Goal: Navigation & Orientation: Find specific page/section

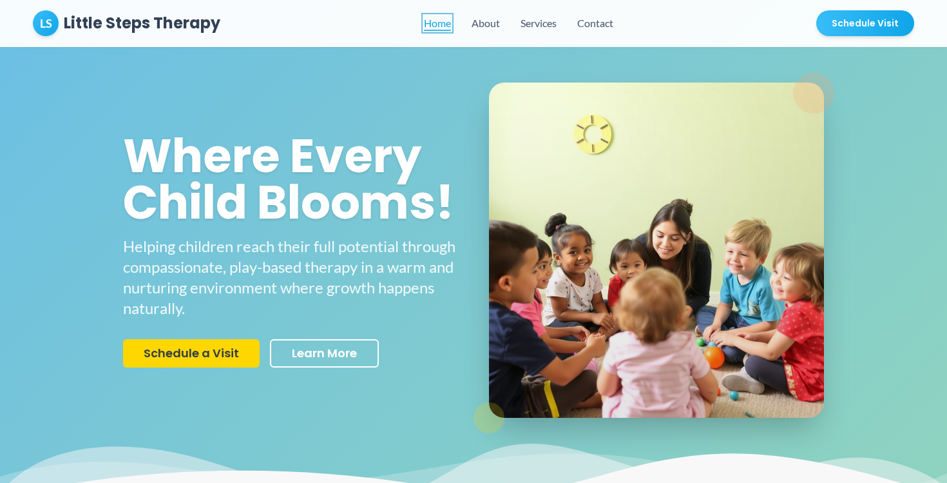
click at [440, 23] on link "Home" at bounding box center [437, 22] width 27 height 15
click at [491, 27] on button "About" at bounding box center [486, 22] width 28 height 15
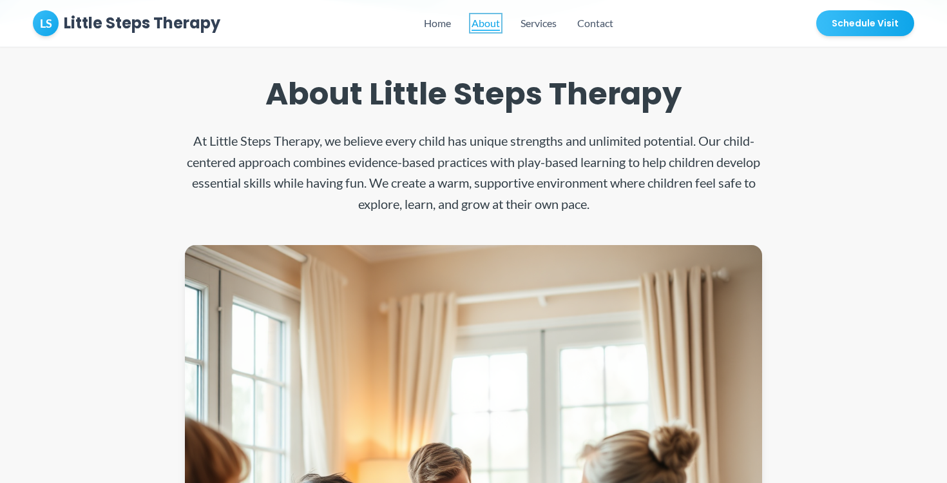
scroll to position [500, 0]
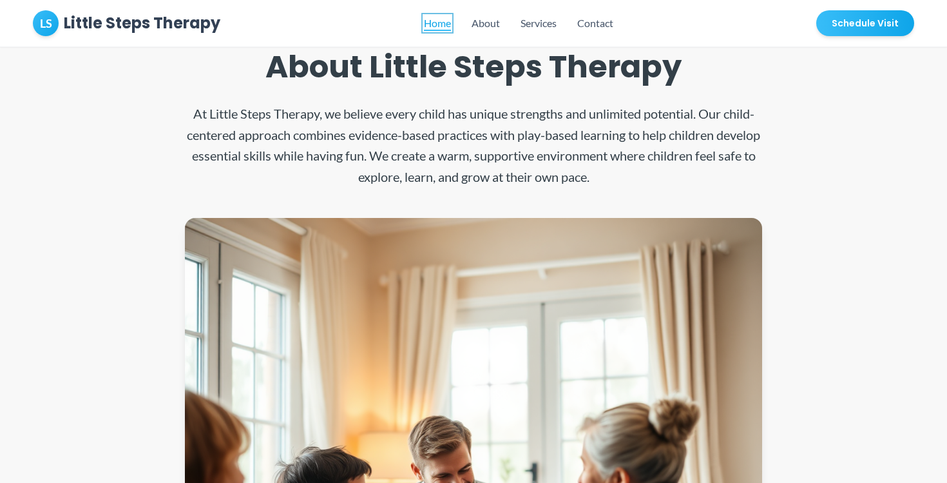
click at [435, 19] on link "Home" at bounding box center [437, 22] width 27 height 15
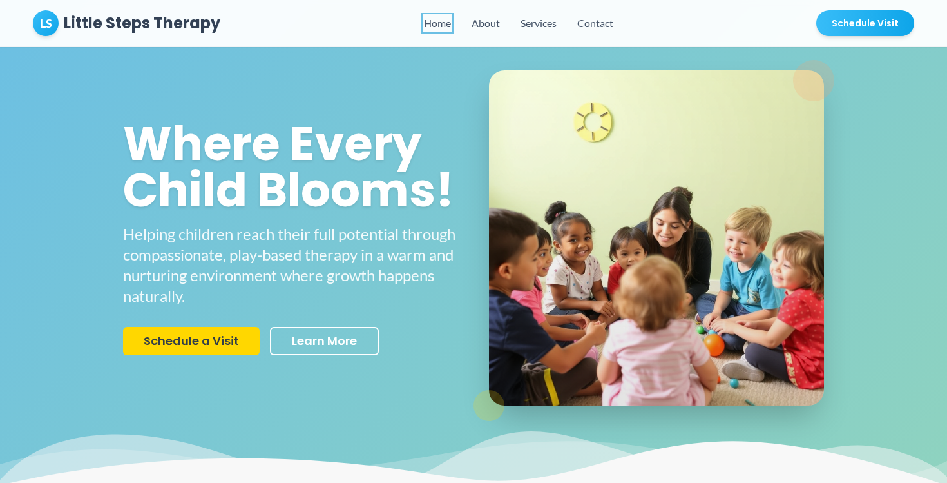
scroll to position [0, 0]
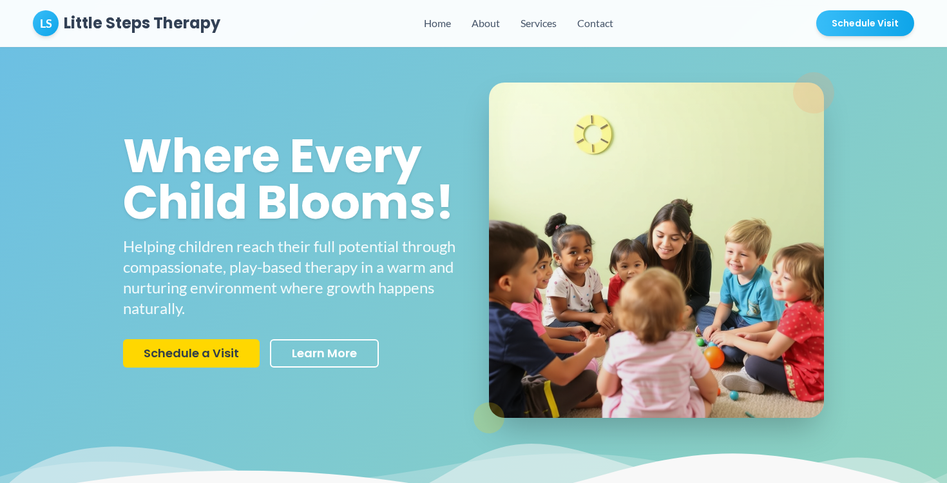
click at [345, 50] on section "Where Every Child Blooms! Helping children reach their full potential through c…" at bounding box center [473, 250] width 947 height 500
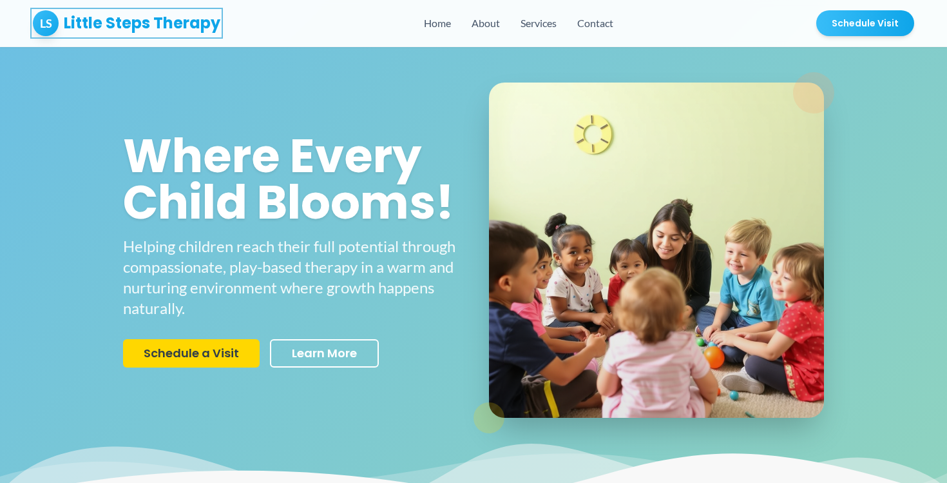
click at [213, 21] on h1 "Little Steps Therapy" at bounding box center [142, 23] width 157 height 21
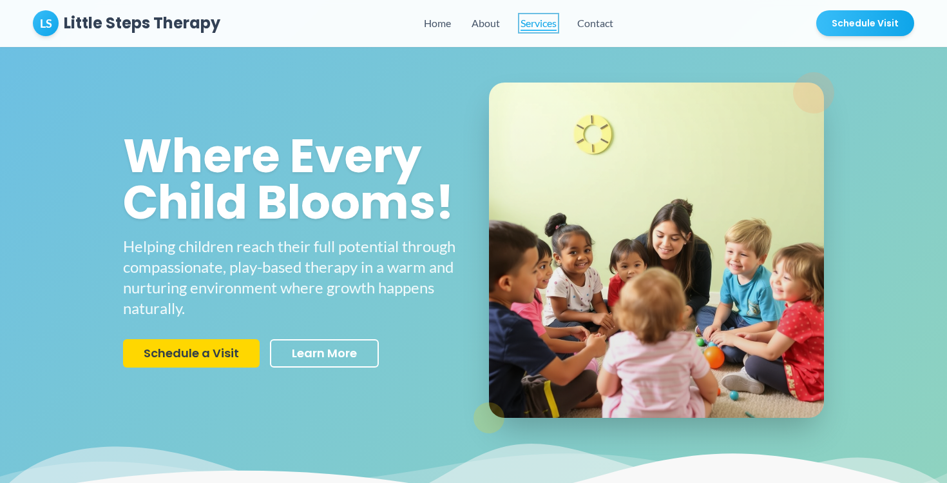
click at [538, 26] on button "Services" at bounding box center [539, 22] width 36 height 15
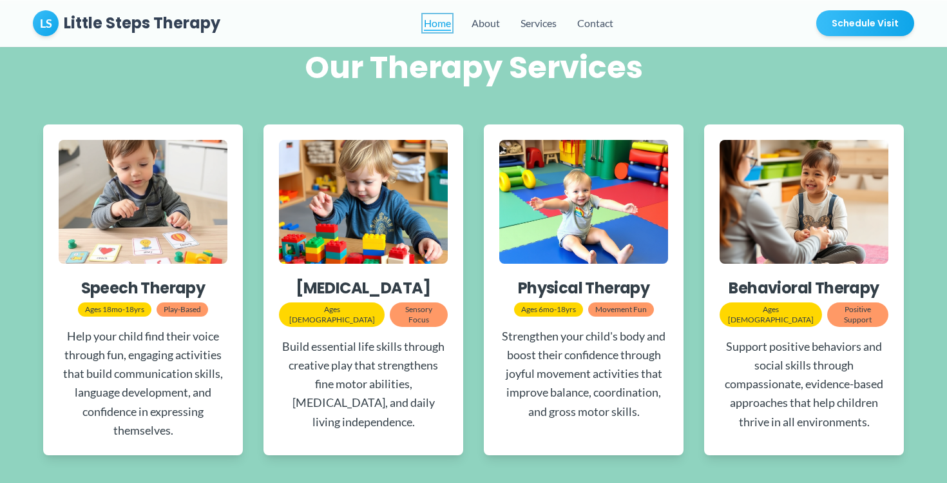
click at [444, 24] on link "Home" at bounding box center [437, 22] width 27 height 15
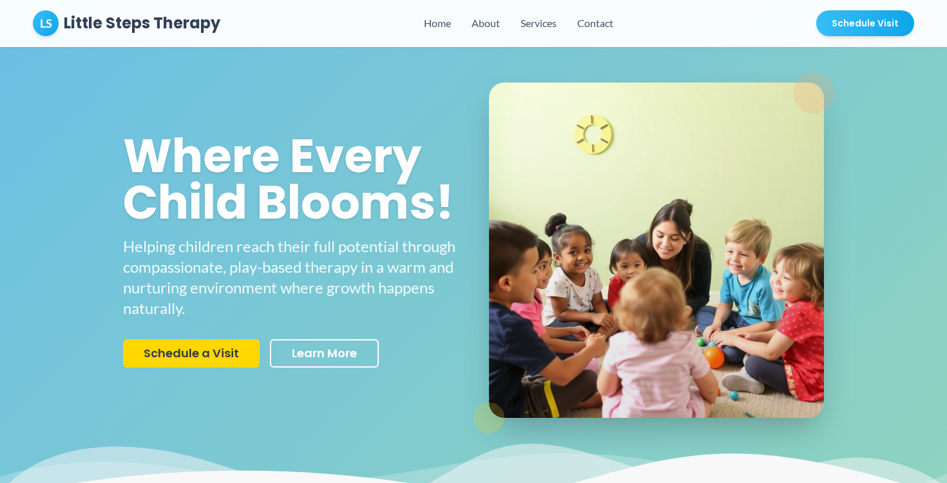
click at [588, 32] on div "LS Little Steps Therapy Home About Services Contact Schedule Visit" at bounding box center [473, 23] width 881 height 26
click at [599, 29] on button "Contact" at bounding box center [595, 22] width 36 height 15
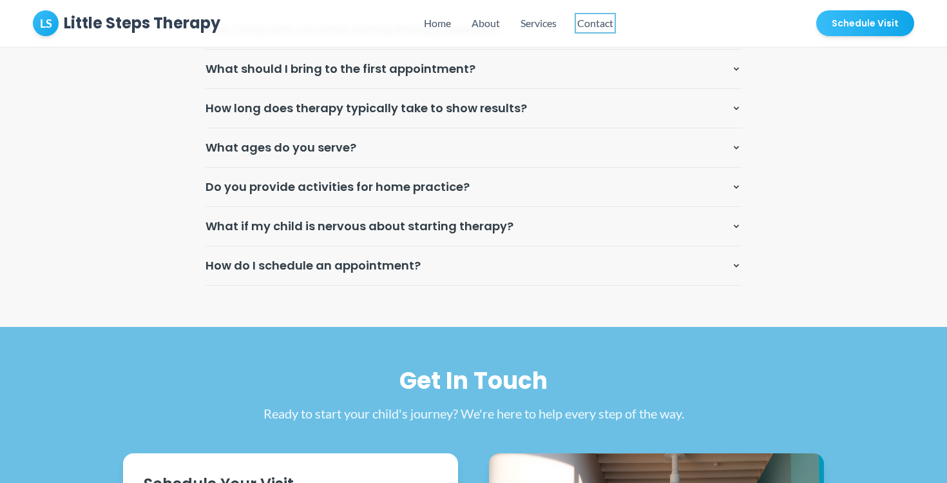
scroll to position [5655, 0]
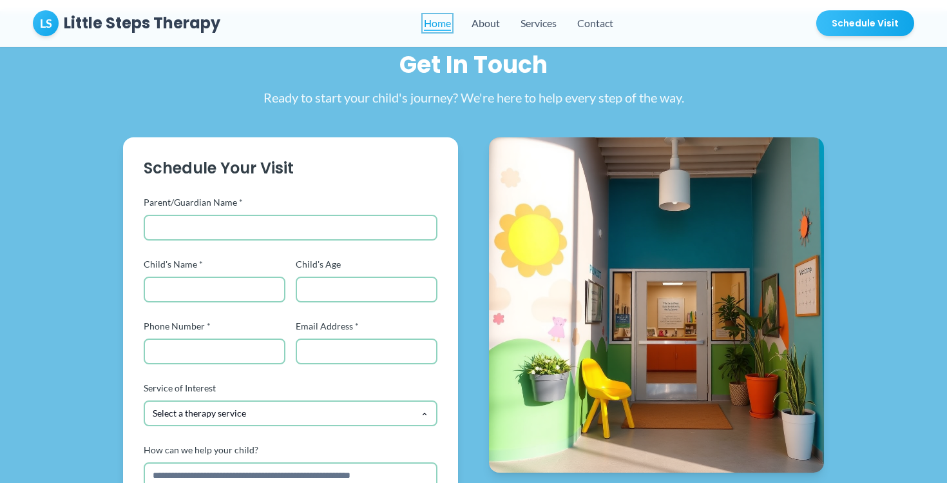
click at [435, 23] on link "Home" at bounding box center [437, 22] width 27 height 15
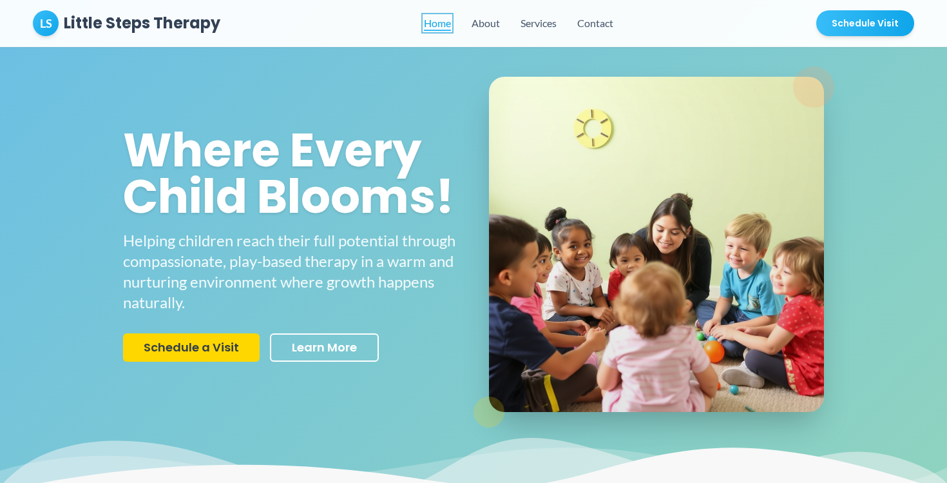
scroll to position [0, 0]
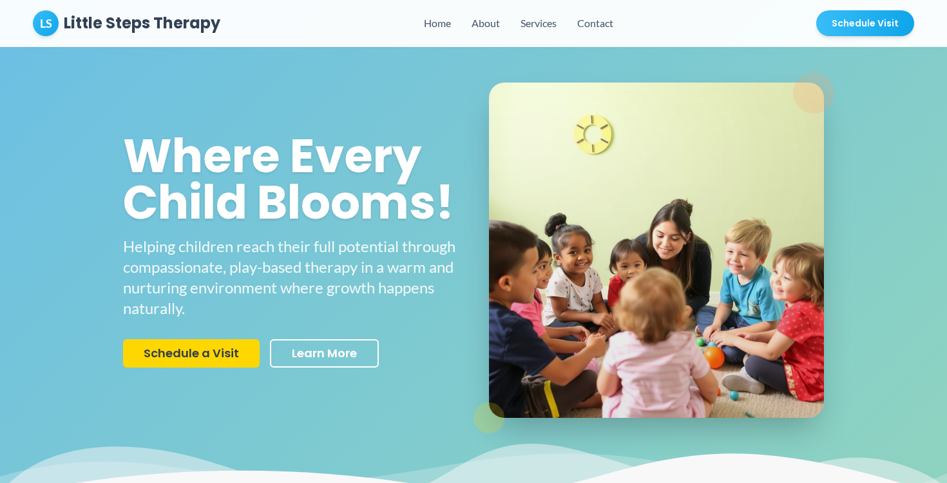
click at [502, 24] on nav "Home About Services Contact" at bounding box center [518, 22] width 189 height 15
click at [496, 24] on button "About" at bounding box center [486, 22] width 28 height 15
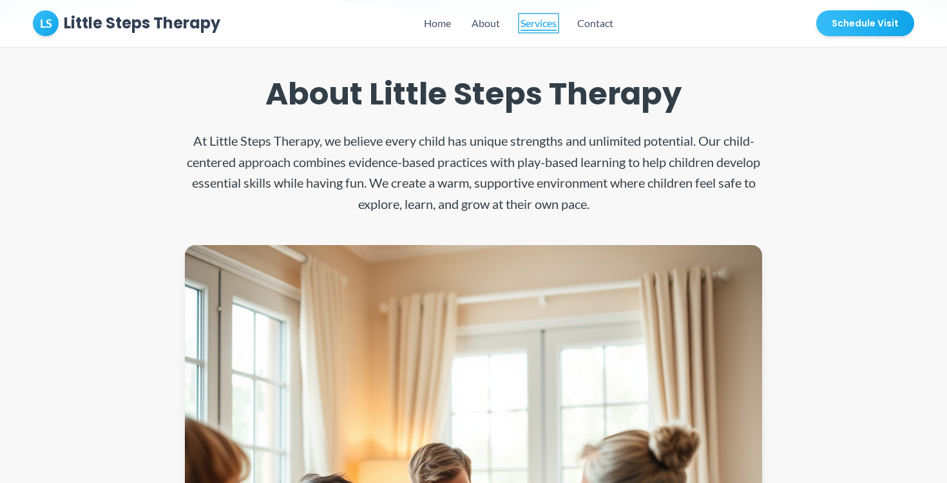
click at [526, 24] on button "Services" at bounding box center [539, 22] width 36 height 15
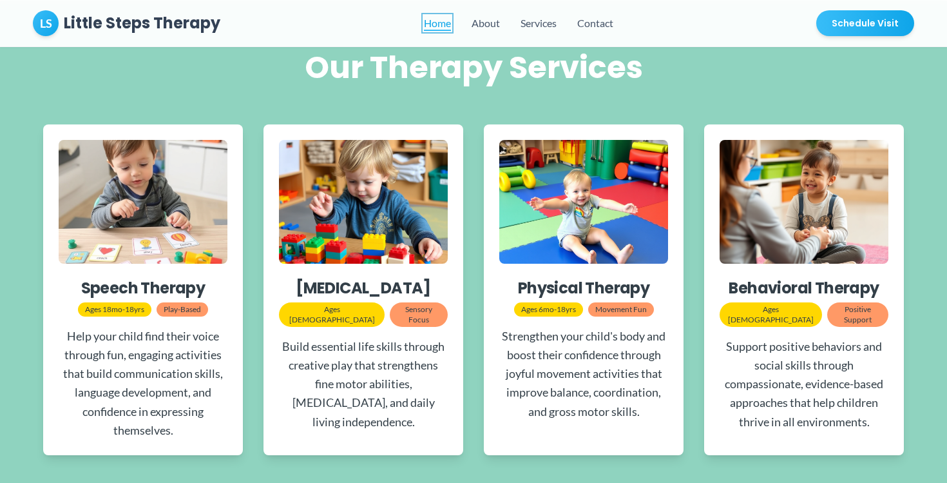
click at [442, 23] on link "Home" at bounding box center [437, 22] width 27 height 15
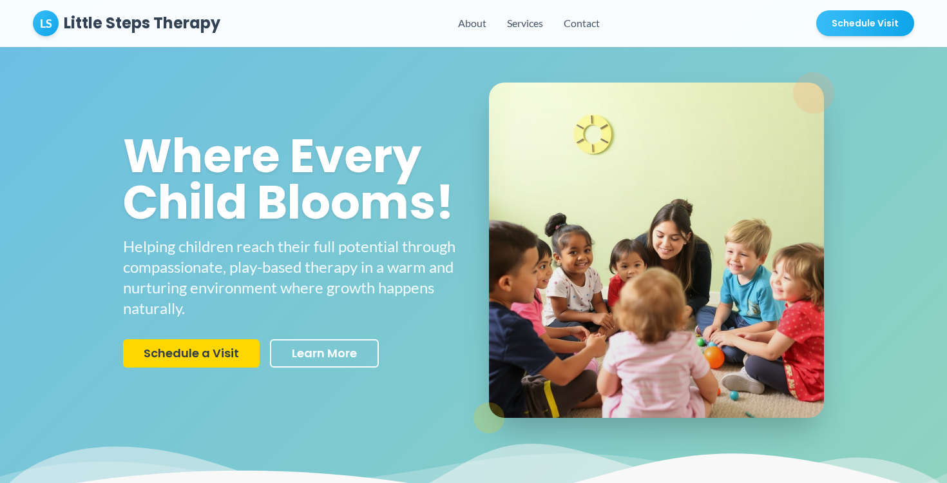
click at [390, 23] on div "LS Little Steps Therapy Home About Services Contact Schedule Visit" at bounding box center [473, 23] width 881 height 26
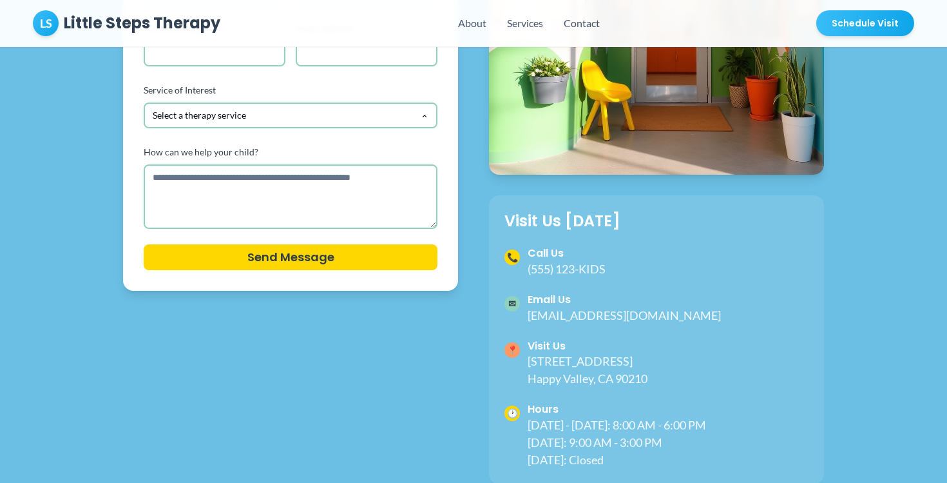
scroll to position [6206, 0]
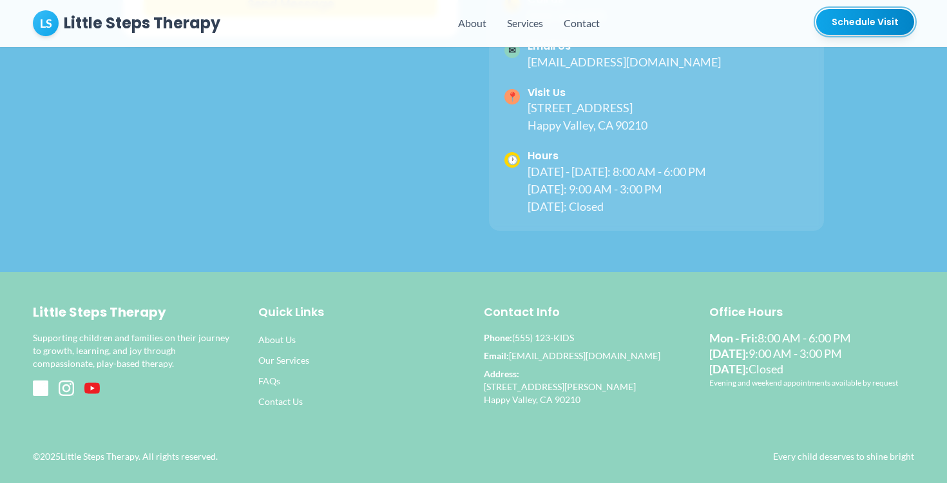
click at [898, 28] on button "Schedule Visit" at bounding box center [865, 22] width 98 height 26
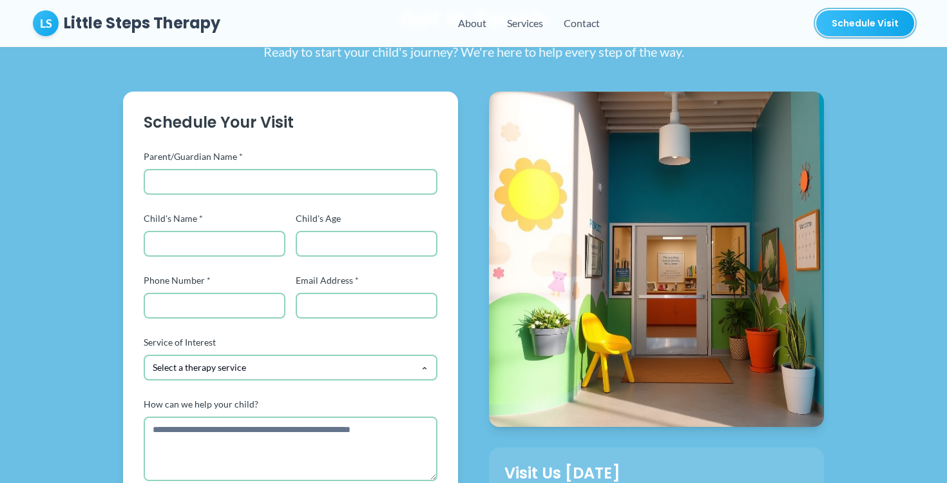
scroll to position [5655, 0]
